Goal: Task Accomplishment & Management: Complete application form

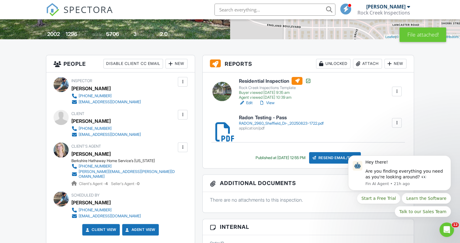
click at [408, 12] on div "Rock Creek Inspections" at bounding box center [383, 13] width 53 height 6
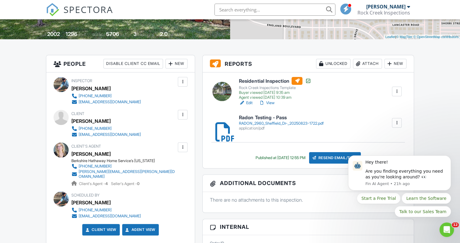
click at [393, 3] on div "Gerhardt Soeffker Rock Creek Inspections" at bounding box center [383, 9] width 53 height 19
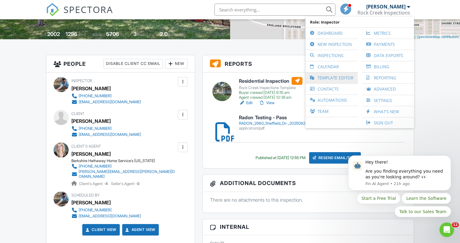
click at [324, 77] on link "Template Editor" at bounding box center [331, 78] width 46 height 11
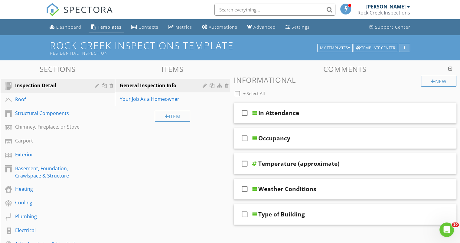
click at [404, 49] on icon "button" at bounding box center [404, 48] width 1 height 4
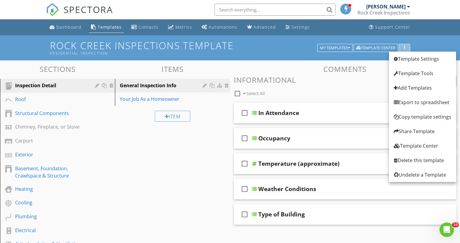
click at [404, 49] on icon "button" at bounding box center [404, 48] width 1 height 4
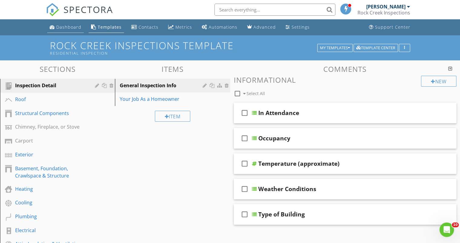
click at [71, 26] on div "Dashboard" at bounding box center [68, 27] width 25 height 6
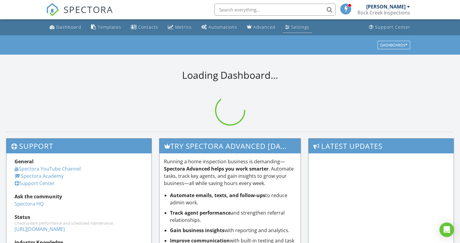
click at [293, 29] on div "Settings" at bounding box center [300, 27] width 18 height 6
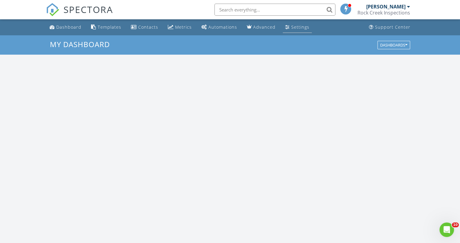
scroll to position [559, 469]
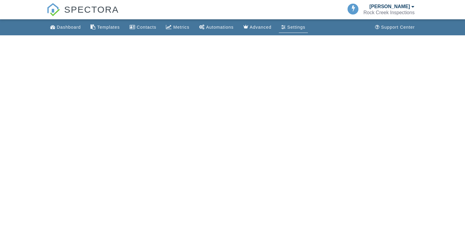
drag, startPoint x: 305, startPoint y: 190, endPoint x: 352, endPoint y: 100, distance: 101.9
click at [305, 35] on html "SPECTORA Gerhardt Soeffker Rock Creek Inspections Role: Inspector Dashboard New…" at bounding box center [232, 17] width 465 height 35
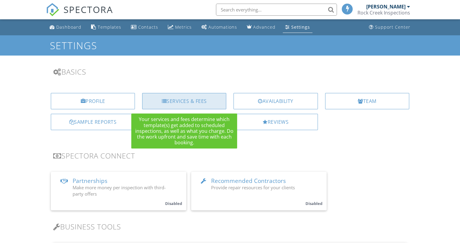
click at [205, 99] on div "Services & Fees" at bounding box center [184, 101] width 84 height 16
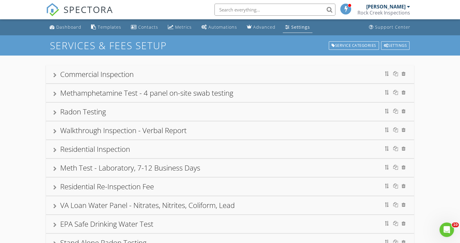
scroll to position [61, 0]
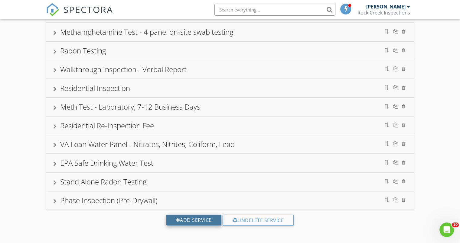
click at [190, 219] on div "Add Service" at bounding box center [193, 220] width 55 height 11
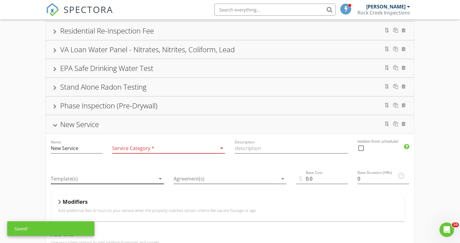
scroll to position [156, 0]
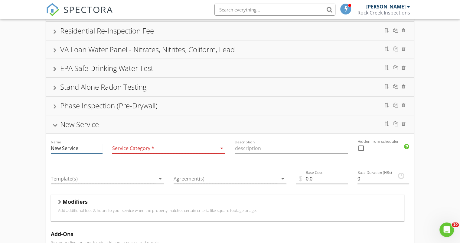
click at [81, 147] on input "New Service" at bounding box center [77, 149] width 52 height 10
type input "N"
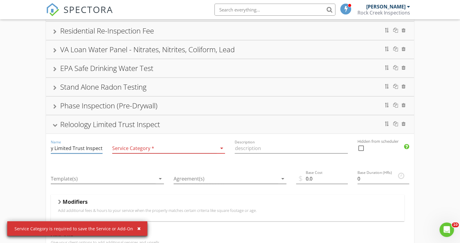
scroll to position [0, 26]
type input "Reloology Limited Trust Inspection"
click at [166, 148] on div at bounding box center [164, 149] width 105 height 10
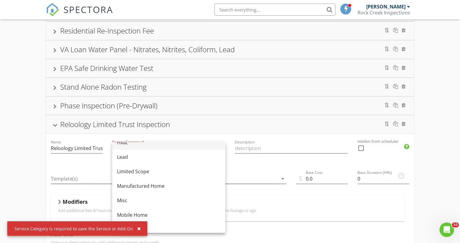
scroll to position [82, 0]
click at [140, 171] on div "Limited Scope" at bounding box center [168, 171] width 103 height 7
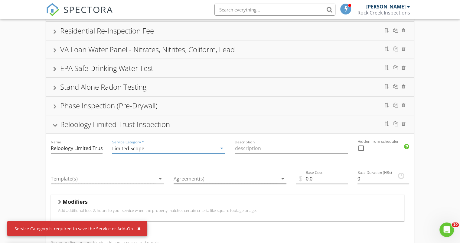
click at [217, 176] on div at bounding box center [226, 179] width 105 height 10
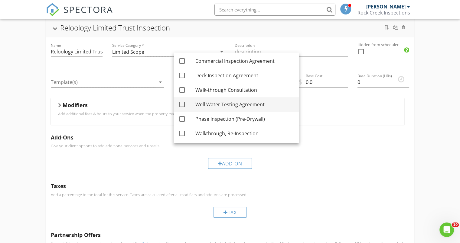
scroll to position [253, 0]
click at [284, 192] on p "Add a percentage to the total for this service. Taxes are calculated after all …" at bounding box center [230, 194] width 358 height 5
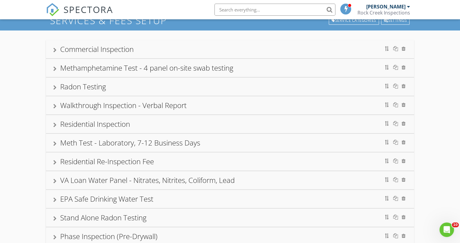
scroll to position [0, 0]
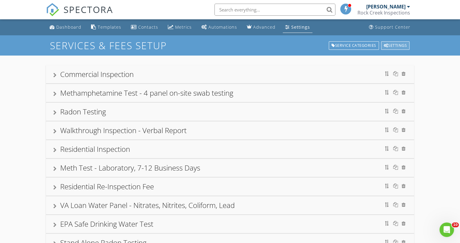
click at [387, 43] on div "Settings" at bounding box center [395, 45] width 29 height 8
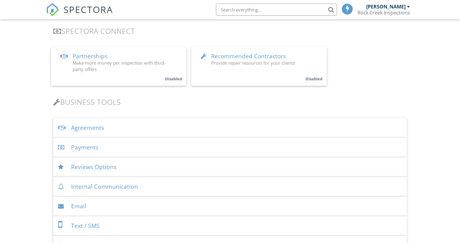
scroll to position [125, 0]
click at [98, 129] on div "Agreements" at bounding box center [230, 128] width 354 height 20
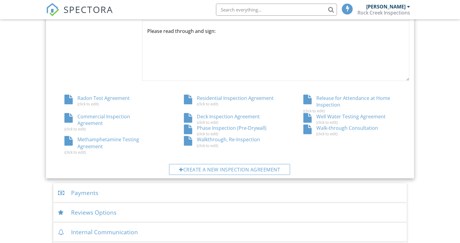
scroll to position [311, 0]
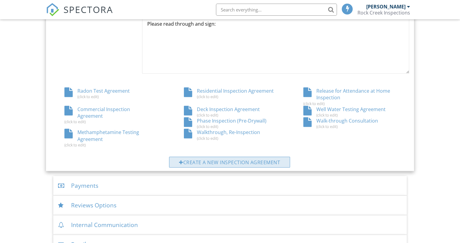
click at [267, 162] on div "Create a new inspection agreement" at bounding box center [229, 162] width 121 height 11
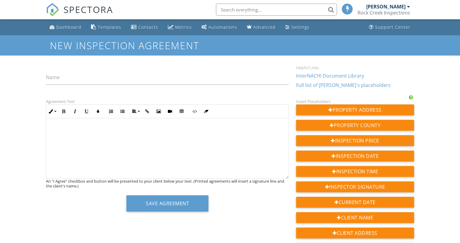
click at [315, 76] on link "InterNACHI Document Library" at bounding box center [330, 76] width 68 height 7
click at [71, 123] on div at bounding box center [167, 149] width 242 height 60
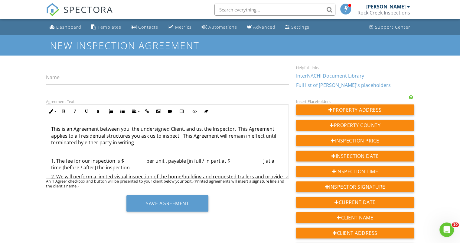
click at [182, 129] on p "This is an Agreement between you, the undersigned Client, and us, the Inspector…" at bounding box center [167, 136] width 233 height 20
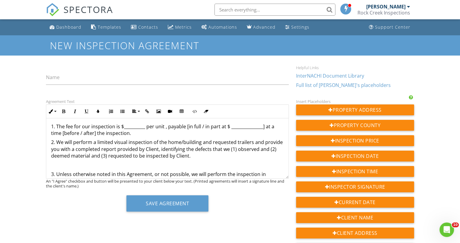
scroll to position [40, 0]
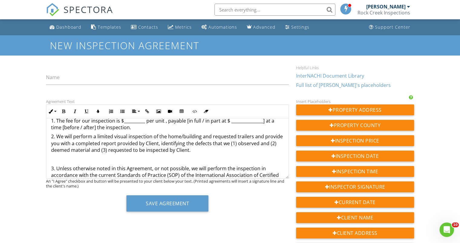
click at [135, 144] on p "2. We will perform a limited visual inspection of the home/building and request…" at bounding box center [167, 143] width 233 height 20
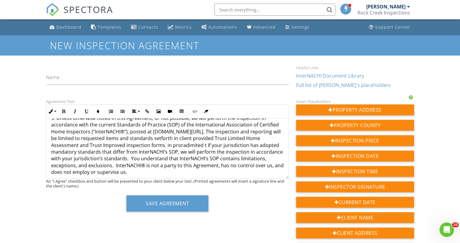
scroll to position [92, 0]
click at [176, 144] on p "3. Unless otherwise noted in this Agreement, or not possible, we will perform t…" at bounding box center [167, 144] width 233 height 61
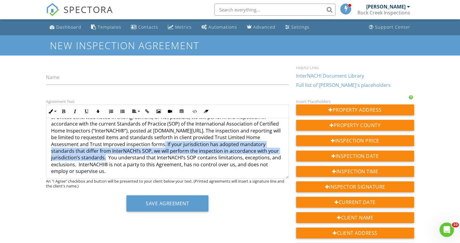
drag, startPoint x: 136, startPoint y: 143, endPoint x: 76, endPoint y: 158, distance: 62.1
click at [76, 158] on p "3. Unless otherwise noted in this Agreement, or not possible, we will perform t…" at bounding box center [167, 144] width 233 height 61
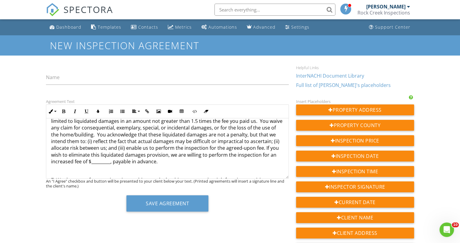
scroll to position [315, 0]
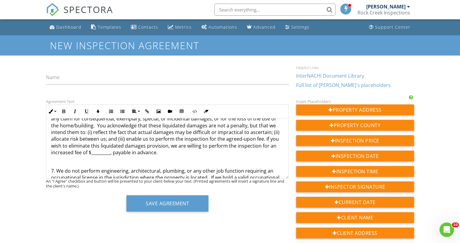
click at [75, 145] on p "6. LIMITATION ON LIABILITY AND DAMAGES. We assume no liability for the cost of …" at bounding box center [167, 125] width 233 height 61
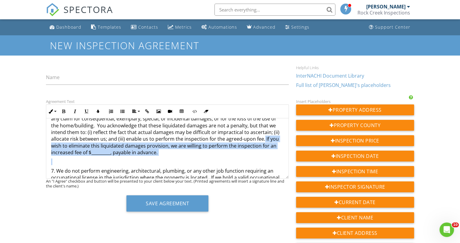
drag, startPoint x: 73, startPoint y: 145, endPoint x: 168, endPoint y: 156, distance: 96.0
click at [168, 156] on div "This is an Agreement between you, the undersigned Client dba ReloOlogy Inspecti…" at bounding box center [167, 207] width 242 height 806
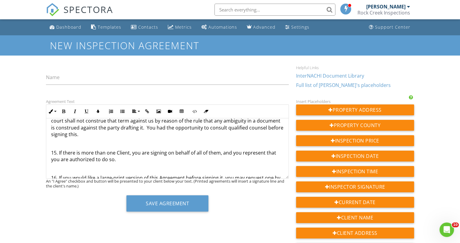
scroll to position [624, 0]
click at [76, 75] on input "Name" at bounding box center [167, 77] width 243 height 15
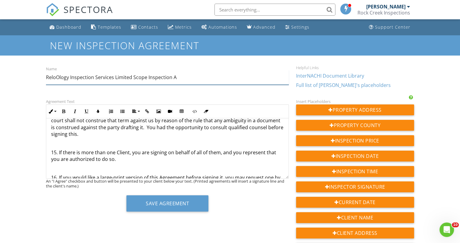
click at [165, 157] on p "15. If there is more than one Client, you are signing on behalf of all of them,…" at bounding box center [167, 156] width 233 height 14
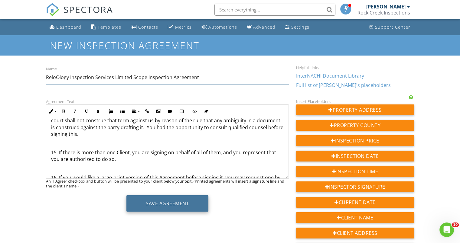
type input "ReloOlogy Inspection Services Limited Scope Inspection Agreement"
click at [163, 204] on button "Save Agreement" at bounding box center [167, 204] width 82 height 16
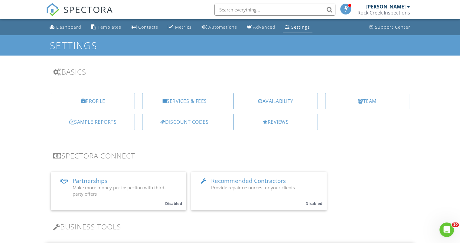
click at [67, 19] on div "SPECTORA" at bounding box center [79, 9] width 67 height 19
click at [68, 27] on div "Dashboard" at bounding box center [68, 27] width 25 height 6
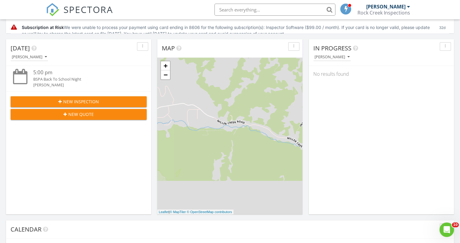
scroll to position [141, 0]
click at [86, 100] on span "New Inspection" at bounding box center [81, 101] width 36 height 6
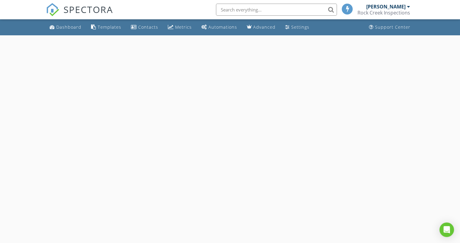
select select "7"
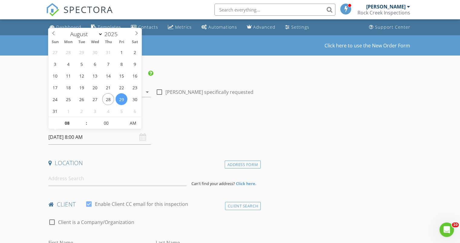
click at [102, 139] on input "[DATE] 8:00 AM" at bounding box center [99, 137] width 103 height 15
type input "[DATE] 8:00 AM"
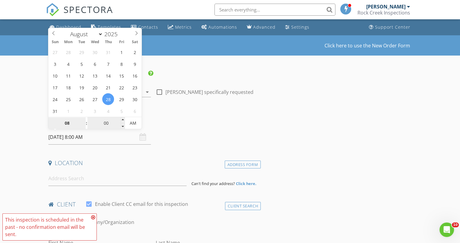
type input "09"
type input "[DATE] 9:00 AM"
type input "10"
type input "[DATE] 10:00 AM"
type input "11"
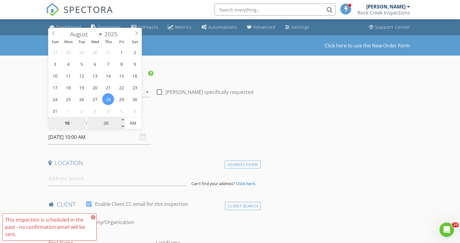
type input "[DATE] 11:00 AM"
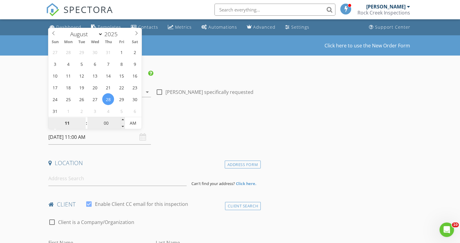
type input "12"
type input "[DATE] 12:00 PM"
type input "01"
type input "[DATE] 1:00 PM"
type input "02"
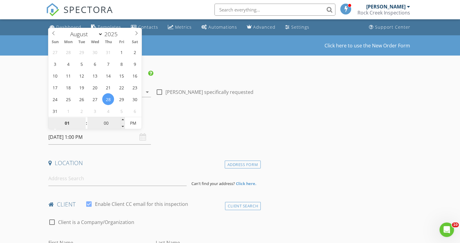
type input "[DATE] 2:00 PM"
type input "01"
type input "[DATE] 1:00 PM"
type input "05"
type input "[DATE] 1:05 PM"
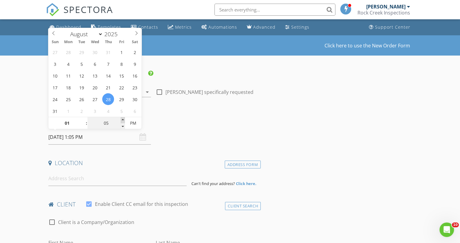
click at [122, 120] on span at bounding box center [123, 120] width 4 height 6
type input "10"
type input "[DATE] 1:10 PM"
click at [122, 120] on span at bounding box center [123, 120] width 4 height 6
type input "15"
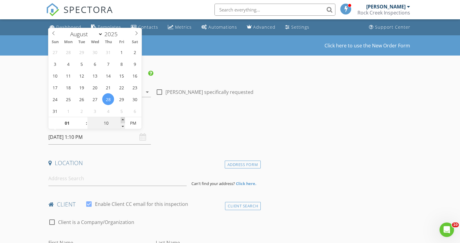
type input "08/28/2025 1:15 PM"
click at [122, 120] on span at bounding box center [123, 120] width 4 height 6
type input "20"
type input "08/28/2025 1:20 PM"
click at [122, 120] on span at bounding box center [123, 120] width 4 height 6
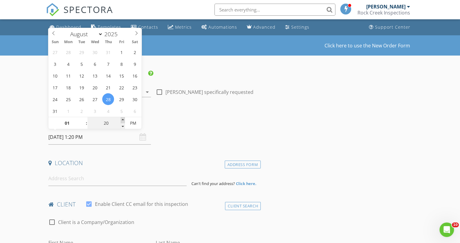
type input "25"
type input "08/28/2025 1:25 PM"
click at [122, 120] on span at bounding box center [123, 120] width 4 height 6
type input "30"
type input "[DATE] 1:30 PM"
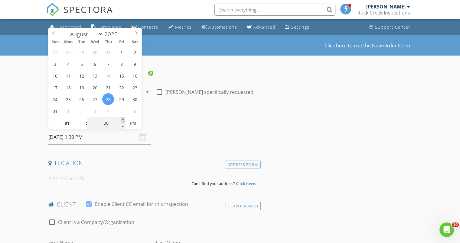
click at [122, 120] on span at bounding box center [123, 120] width 4 height 6
click at [136, 173] on input at bounding box center [117, 178] width 138 height 15
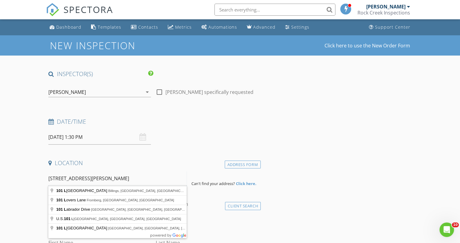
type input "[STREET_ADDRESS][PERSON_NAME]"
click at [196, 202] on h4 "client" at bounding box center [153, 205] width 210 height 8
click at [123, 182] on input "[STREET_ADDRESS][PERSON_NAME]" at bounding box center [117, 178] width 138 height 15
click at [243, 163] on div "Address Form" at bounding box center [243, 165] width 36 height 8
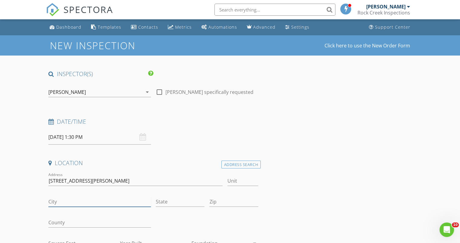
click at [93, 203] on input "City" at bounding box center [99, 202] width 103 height 10
type input "[PERSON_NAME]"
type input "MT"
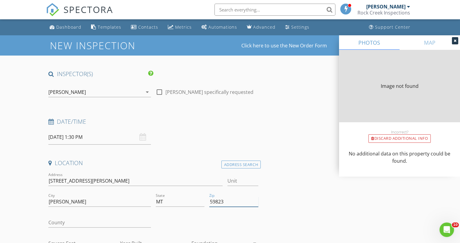
type input "59823"
click at [72, 218] on input "County" at bounding box center [99, 223] width 103 height 10
type input "1800"
type input "1990"
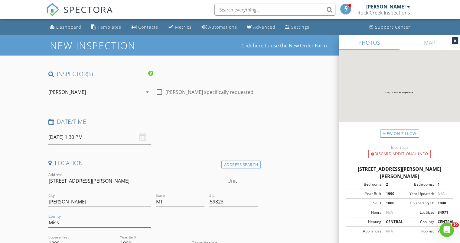
type input "Missoula"
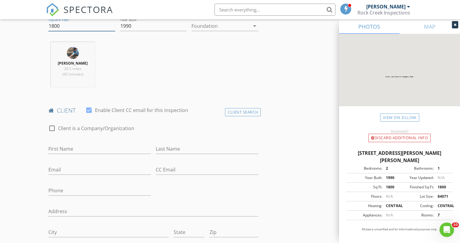
scroll to position [218, 0]
click at [103, 149] on input "First Name" at bounding box center [99, 149] width 103 height 10
click at [52, 126] on div at bounding box center [52, 128] width 10 height 10
checkbox input "true"
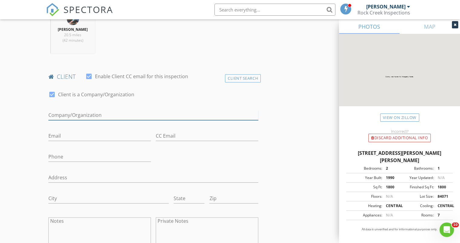
click at [66, 113] on input "Enable Client CC email for this inspection" at bounding box center [153, 115] width 210 height 10
type input "J"
type input "ReloOlogy Inspection Services c/o Jenny Caldwell"
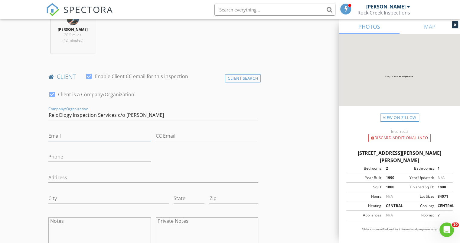
click at [60, 132] on input "Email" at bounding box center [99, 136] width 103 height 10
type input "[PERSON_NAME][EMAIL_ADDRESS][PERSON_NAME][DOMAIN_NAME]"
click at [93, 157] on input "Phone" at bounding box center [99, 157] width 103 height 10
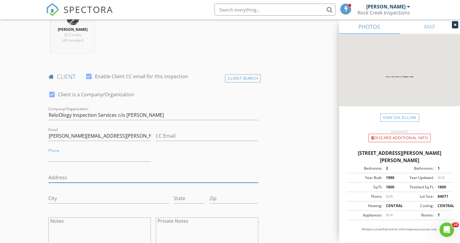
click at [82, 175] on input "Address" at bounding box center [153, 178] width 210 height 10
type input "[STREET_ADDRESS]"
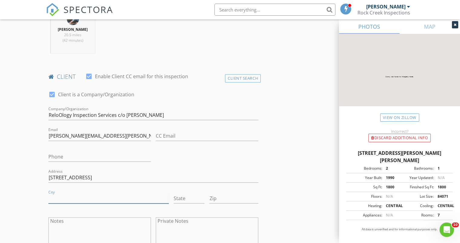
click at [64, 198] on input "City" at bounding box center [108, 199] width 120 height 10
click at [171, 194] on div "State" at bounding box center [189, 199] width 36 height 21
click at [90, 195] on input "City" at bounding box center [108, 199] width 120 height 10
type input "Carmel"
type input "IN"
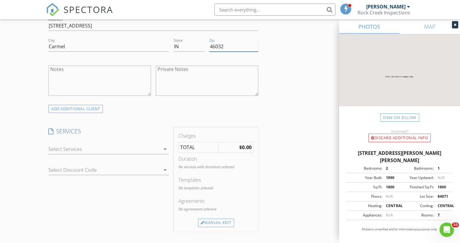
scroll to position [408, 0]
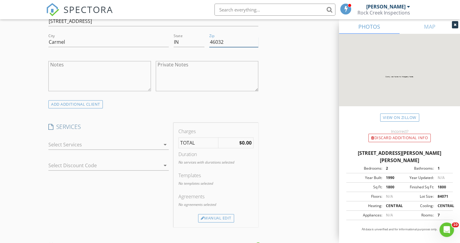
type input "46032"
click at [118, 143] on div at bounding box center [104, 145] width 112 height 10
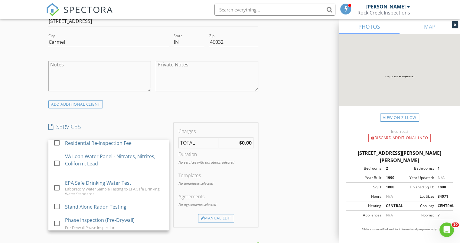
scroll to position [132, 0]
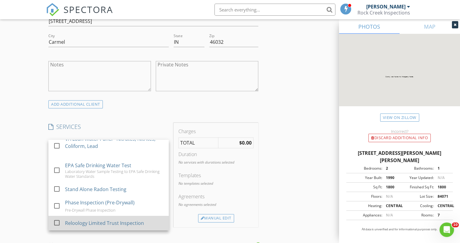
click at [115, 223] on div "Reloology Limited Trust Inspection" at bounding box center [104, 223] width 79 height 7
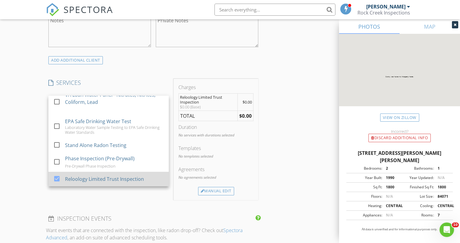
scroll to position [455, 0]
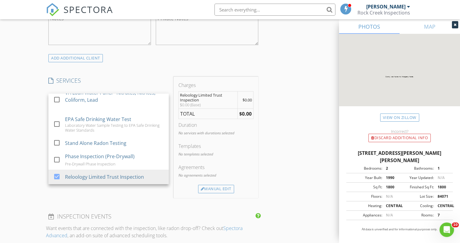
click at [281, 161] on div "INSPECTOR(S) check_box Gerhardt Soeffker PRIMARY Gerhardt Soeffker arrow_drop_d…" at bounding box center [230, 128] width 368 height 1024
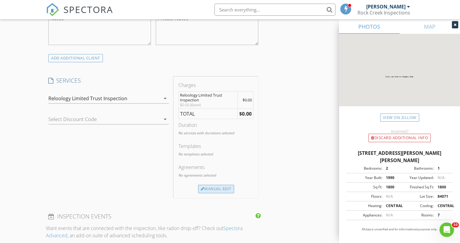
click at [218, 188] on div "Manual Edit" at bounding box center [216, 189] width 36 height 8
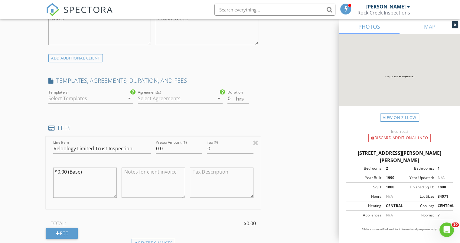
click at [191, 96] on div at bounding box center [176, 99] width 76 height 10
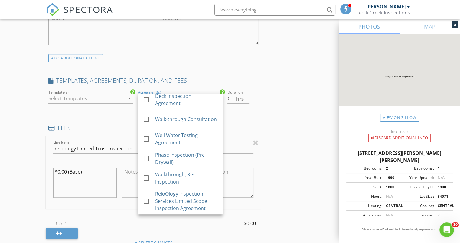
scroll to position [102, 0]
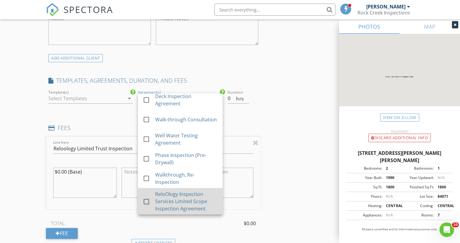
click at [146, 201] on div at bounding box center [146, 202] width 10 height 10
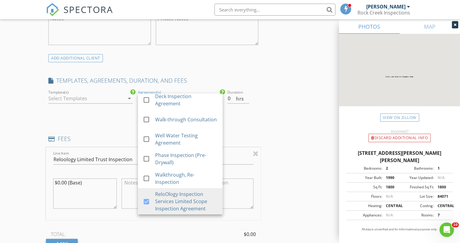
click at [296, 175] on div "INSPECTOR(S) check_box Gerhardt Soeffker PRIMARY Gerhardt Soeffker arrow_drop_d…" at bounding box center [230, 158] width 368 height 1084
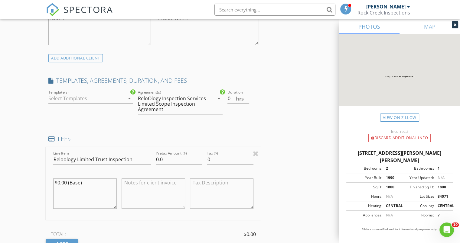
click at [60, 181] on textarea "$0.00 (Base)" at bounding box center [85, 194] width 64 height 30
click at [85, 181] on textarea "$175.00 (Base)" at bounding box center [85, 194] width 64 height 30
type textarea "$175.00 (Base per Unit Requested)"
click at [158, 158] on input "0.0" at bounding box center [179, 160] width 46 height 10
type input ".0"
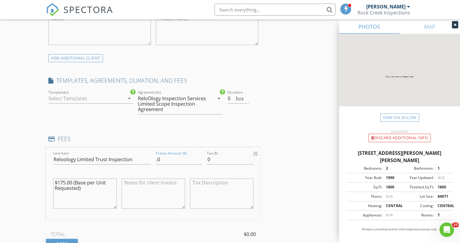
click at [90, 188] on textarea "$175.00 (Base per Unit Requested)" at bounding box center [85, 194] width 64 height 30
type textarea "$175.00 (Base per Unit Requested) 4 Units Reqeusted"
click at [140, 184] on textarea at bounding box center [154, 194] width 64 height 30
click at [156, 186] on textarea "$175.00 per unit requested - 4 Units requested" at bounding box center [154, 194] width 64 height 30
type textarea "$175.00 per unit requested - 4 units requested"
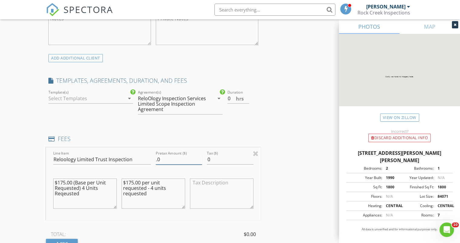
click at [156, 158] on input ".0" at bounding box center [179, 160] width 46 height 10
type input "700.0"
click at [304, 185] on div "INSPECTOR(S) check_box Gerhardt Soeffker PRIMARY Gerhardt Soeffker arrow_drop_d…" at bounding box center [230, 158] width 368 height 1084
click at [234, 100] on input "0" at bounding box center [238, 99] width 22 height 10
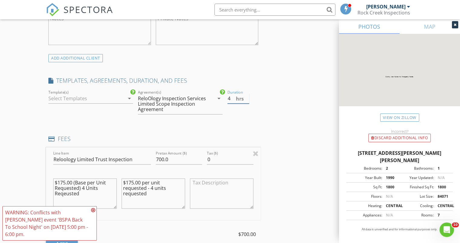
type input "4"
click at [93, 211] on icon at bounding box center [93, 210] width 4 height 5
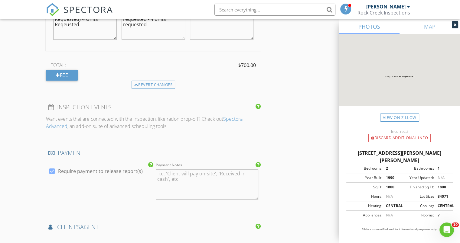
scroll to position [624, 0]
click at [53, 170] on div at bounding box center [52, 171] width 10 height 10
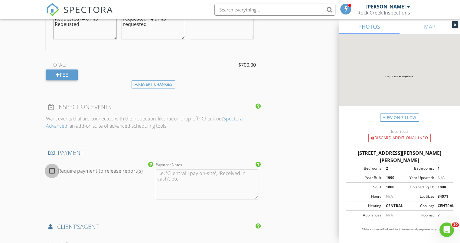
checkbox input "true"
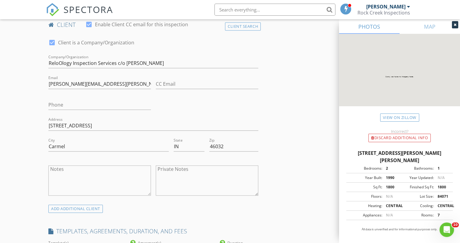
scroll to position [308, 0]
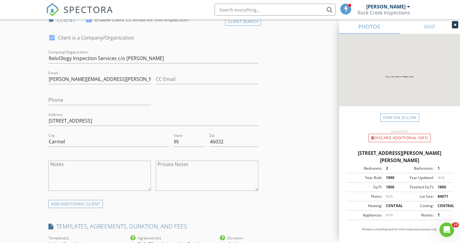
click at [168, 104] on div "check_box Client is a Company/Organization Company/Organization ReloOlogy Inspe…" at bounding box center [153, 114] width 215 height 172
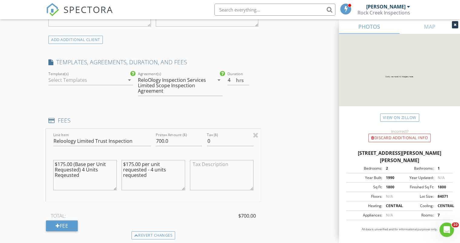
scroll to position [477, 0]
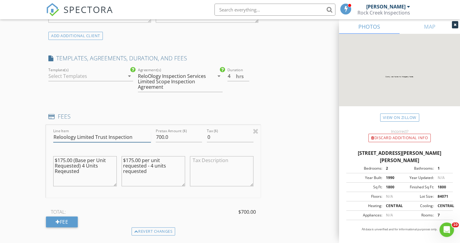
click at [106, 135] on input "Reloology Limited Trust Inspection" at bounding box center [102, 137] width 98 height 10
click at [76, 136] on input "Reloology Limited Inspection" at bounding box center [102, 137] width 98 height 10
click at [133, 137] on input "Reloology Trust Limited Inspection" at bounding box center [102, 137] width 98 height 10
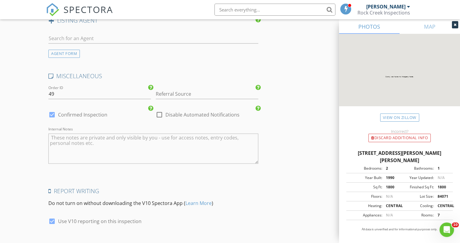
scroll to position [924, 0]
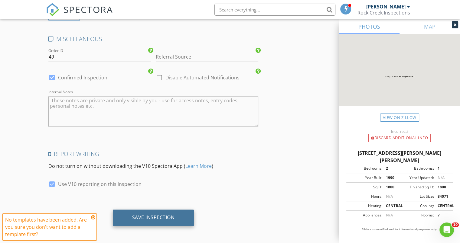
type input "Reloology Trust Limited Inspection & Trust Improved"
click at [161, 219] on div "Save Inspection" at bounding box center [153, 218] width 43 height 6
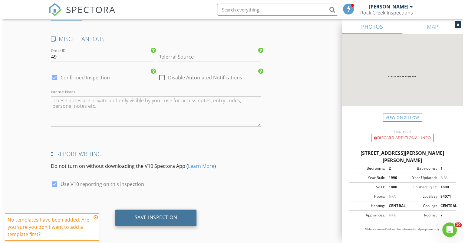
scroll to position [0, 0]
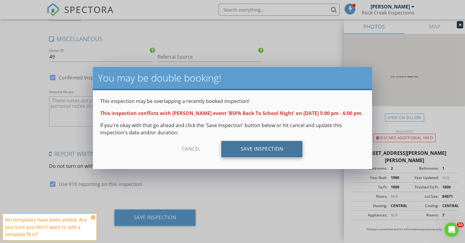
click at [261, 157] on div "Save Inspection" at bounding box center [261, 149] width 81 height 16
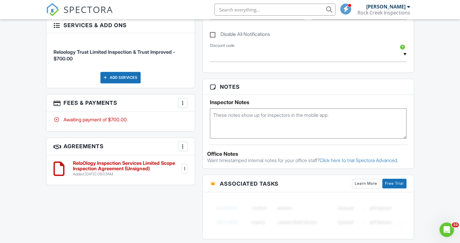
scroll to position [396, 0]
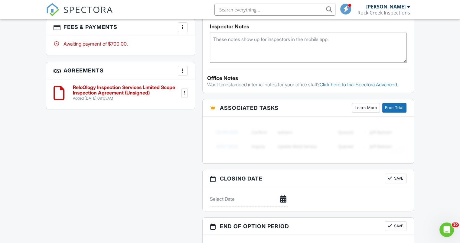
click at [394, 113] on link "Free Trial" at bounding box center [394, 108] width 24 height 10
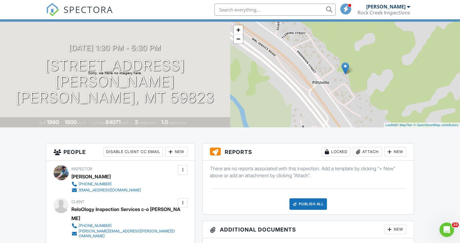
scroll to position [0, 0]
